Goal: Information Seeking & Learning: Learn about a topic

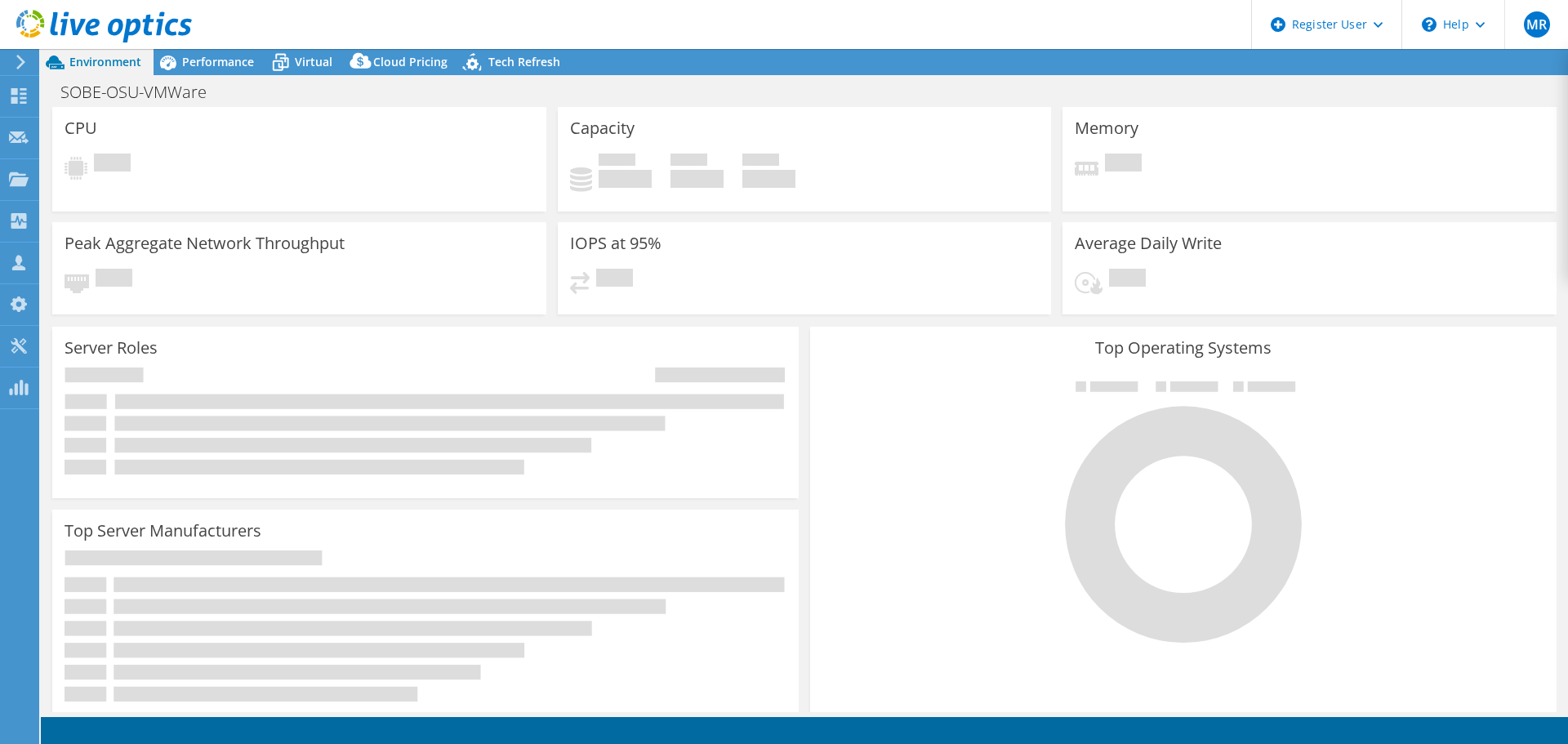
select select "USD"
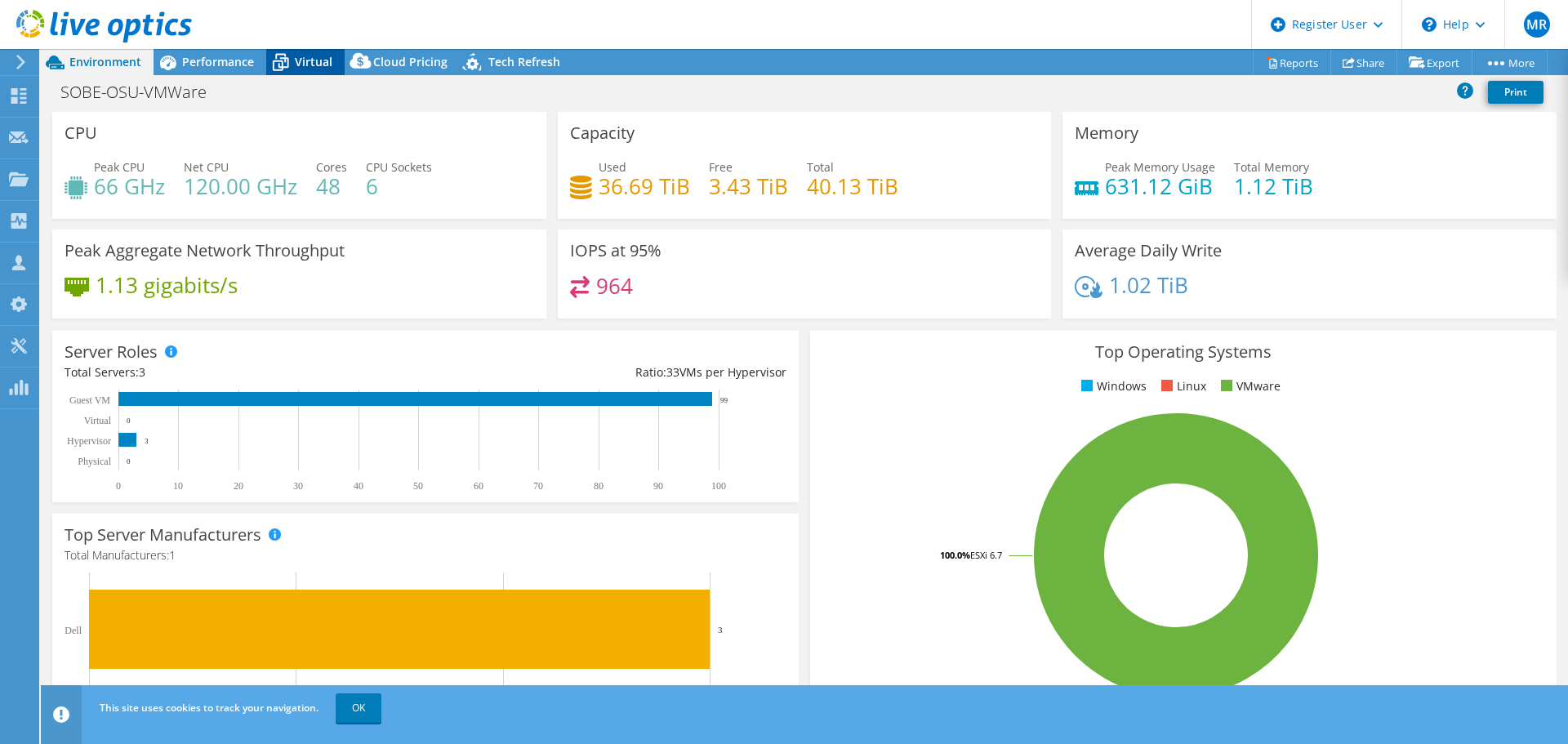
click at [308, 61] on span "Virtual" at bounding box center [314, 62] width 38 height 16
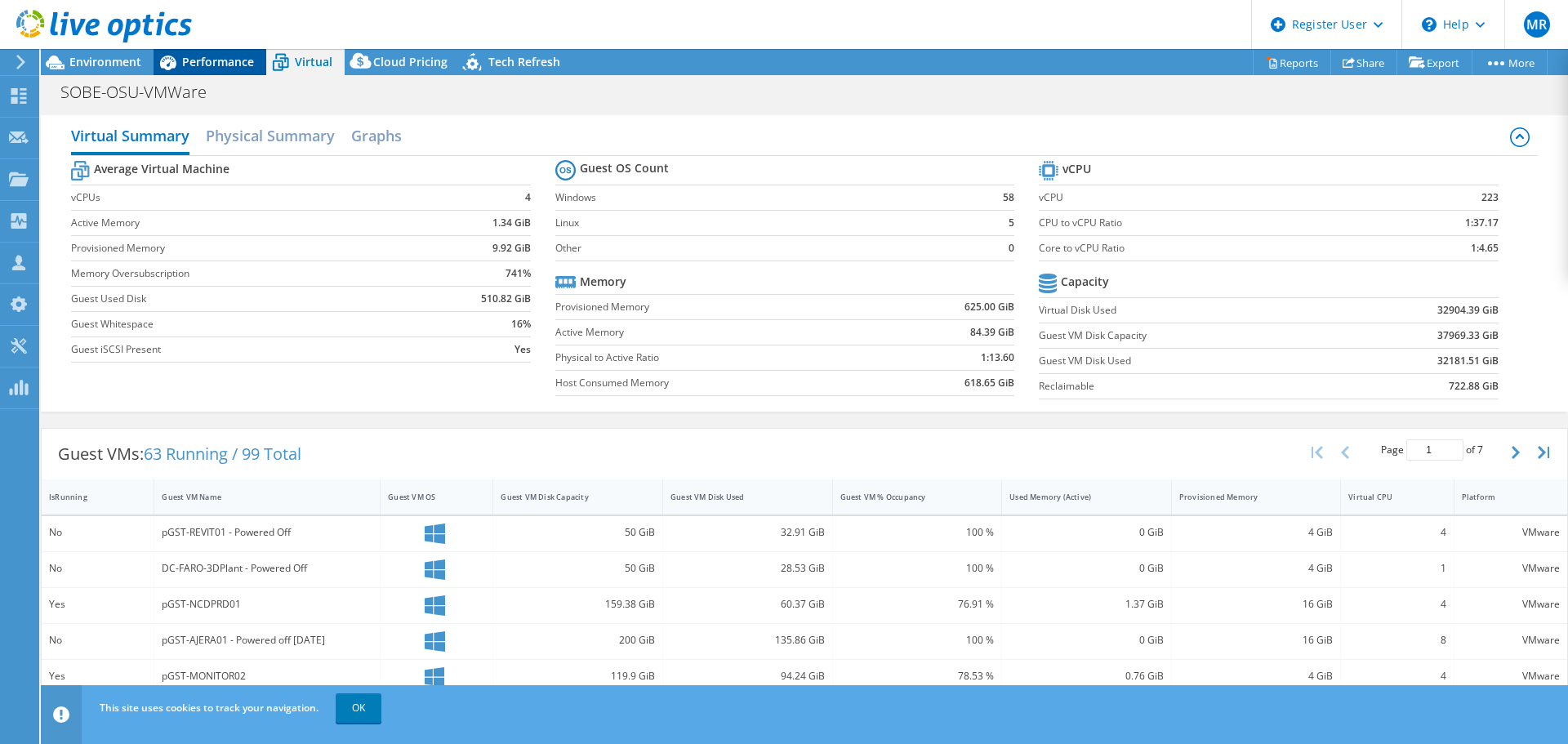
click at [219, 67] on span "Performance" at bounding box center [218, 62] width 71 height 16
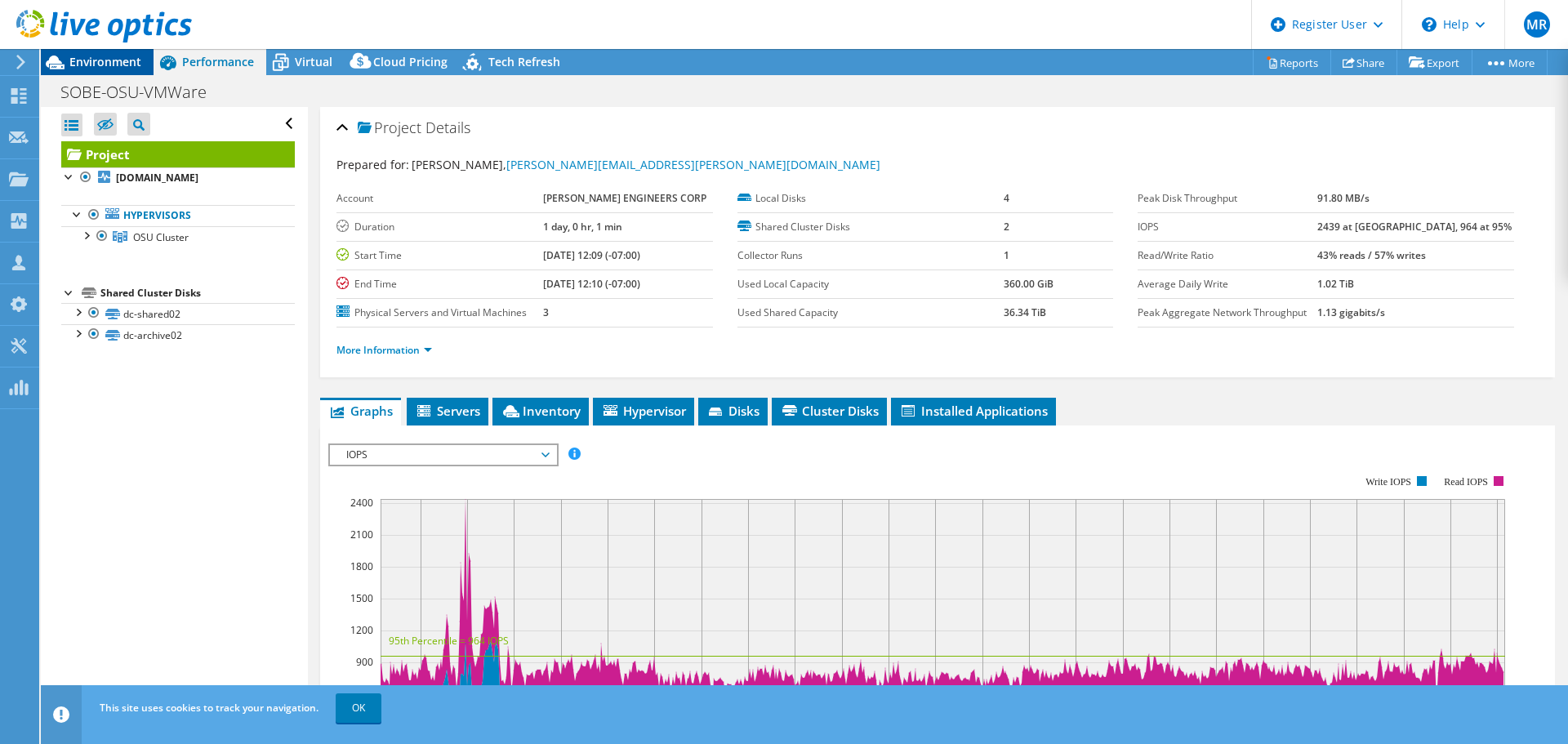
click at [118, 67] on span "Environment" at bounding box center [104, 62] width 71 height 16
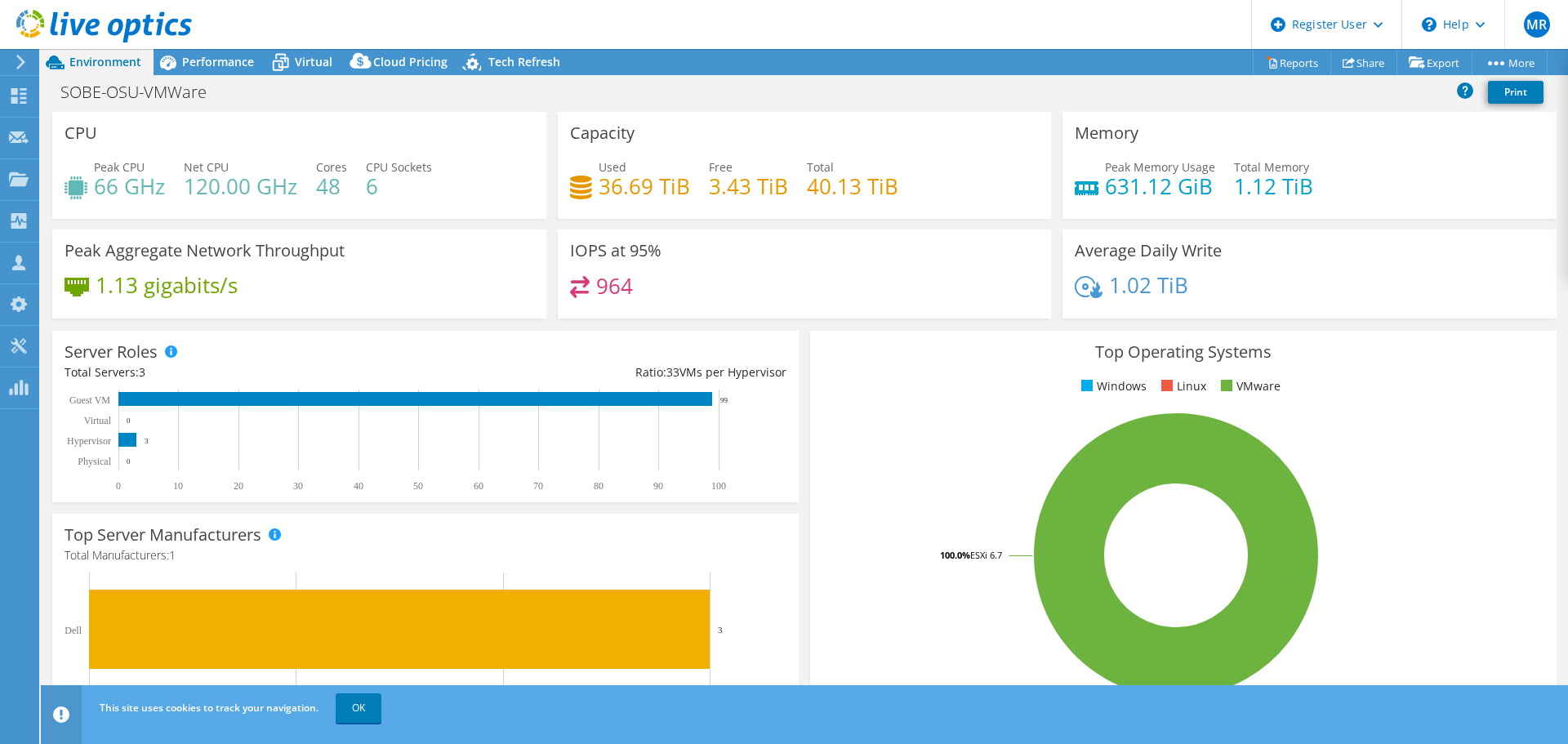
drag, startPoint x: 210, startPoint y: 69, endPoint x: 244, endPoint y: 90, distance: 40.0
click at [210, 68] on div "Performance" at bounding box center [210, 62] width 113 height 26
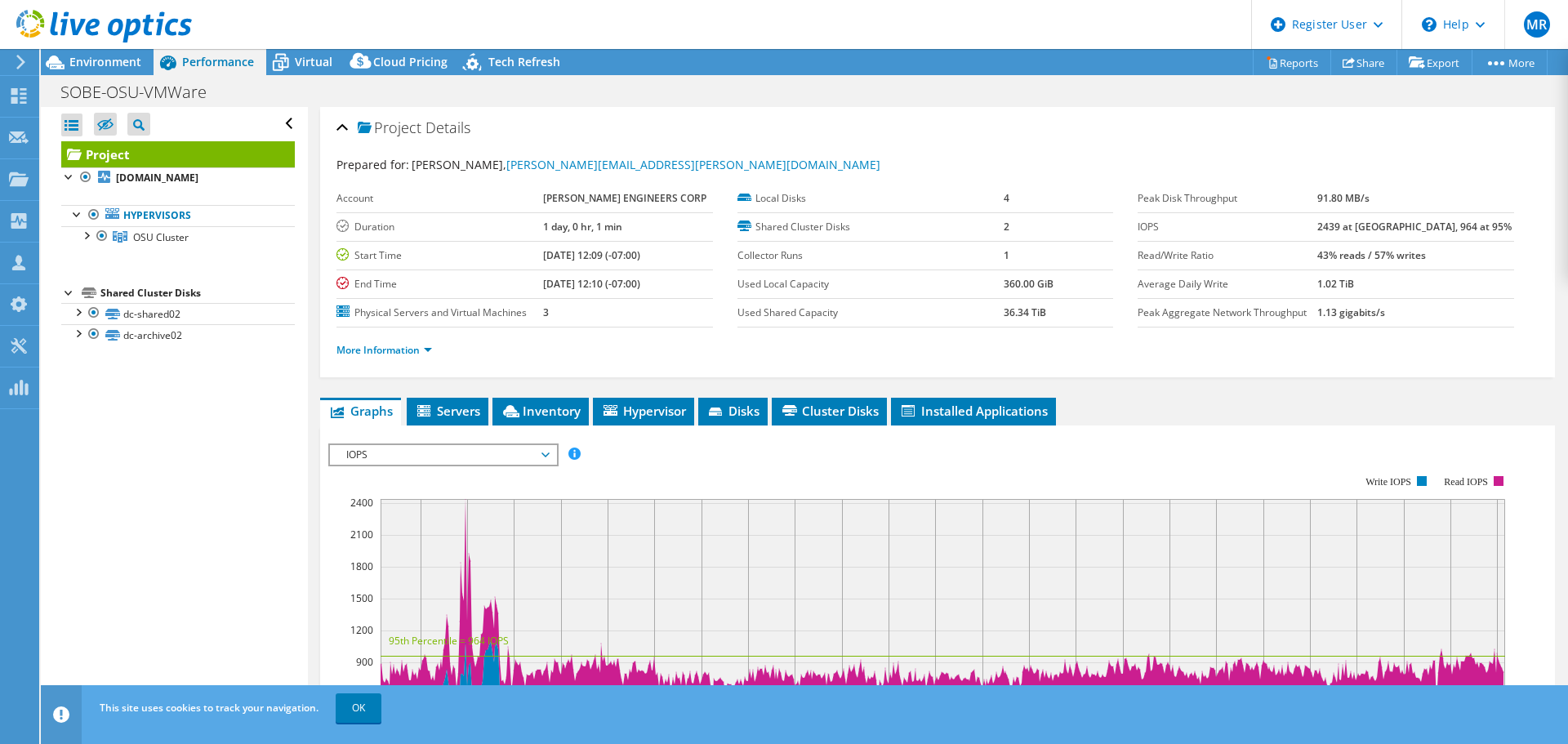
click at [445, 332] on div "More Information" at bounding box center [937, 350] width 1202 height 46
click at [435, 340] on ul "More Information" at bounding box center [937, 348] width 1202 height 22
click at [420, 340] on ul "More Information" at bounding box center [937, 348] width 1202 height 22
click at [409, 367] on div "More Information" at bounding box center [937, 350] width 1202 height 46
click at [416, 356] on li "More Information" at bounding box center [389, 350] width 105 height 18
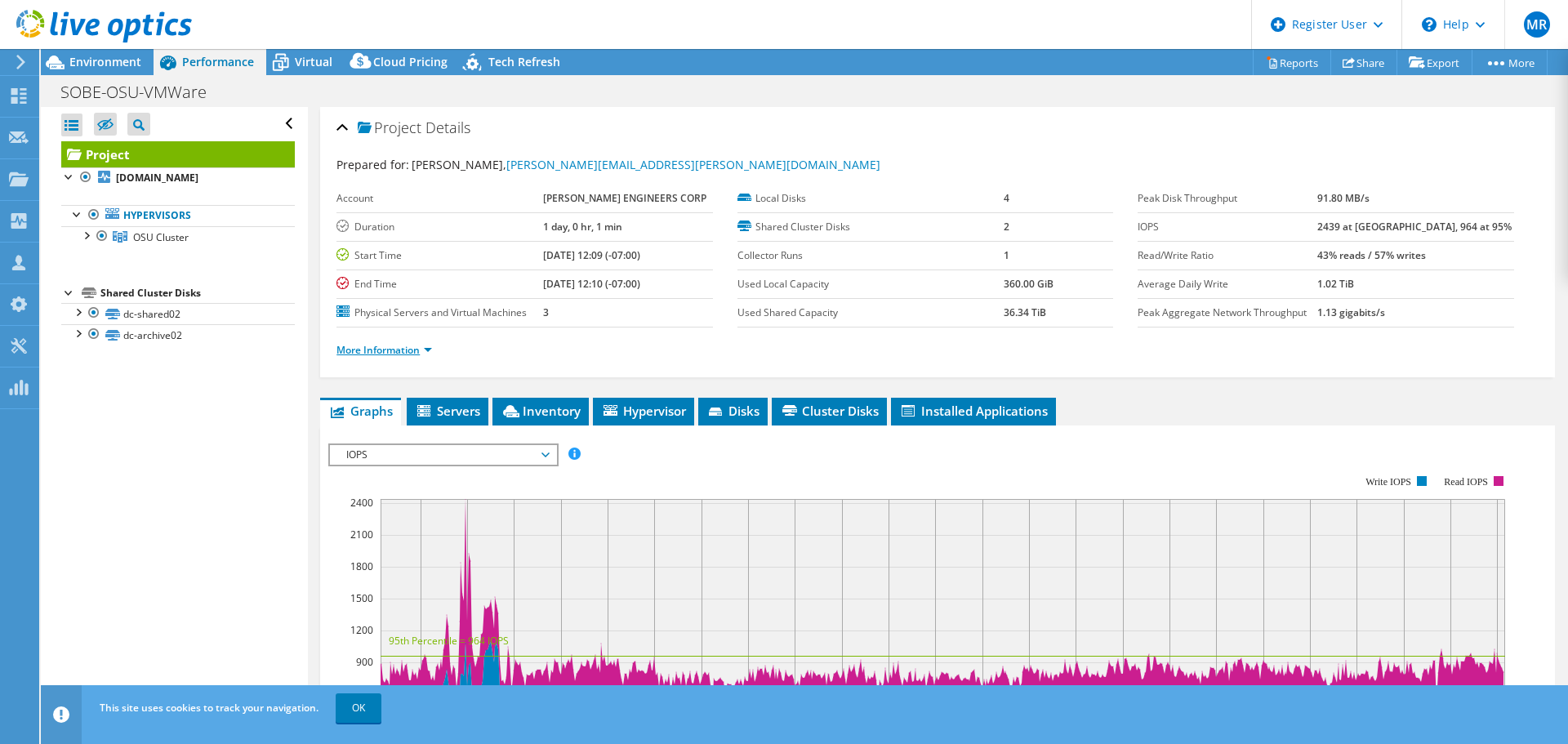
click at [417, 352] on link "More Information" at bounding box center [384, 349] width 95 height 14
